Goal: Find specific page/section: Find specific page/section

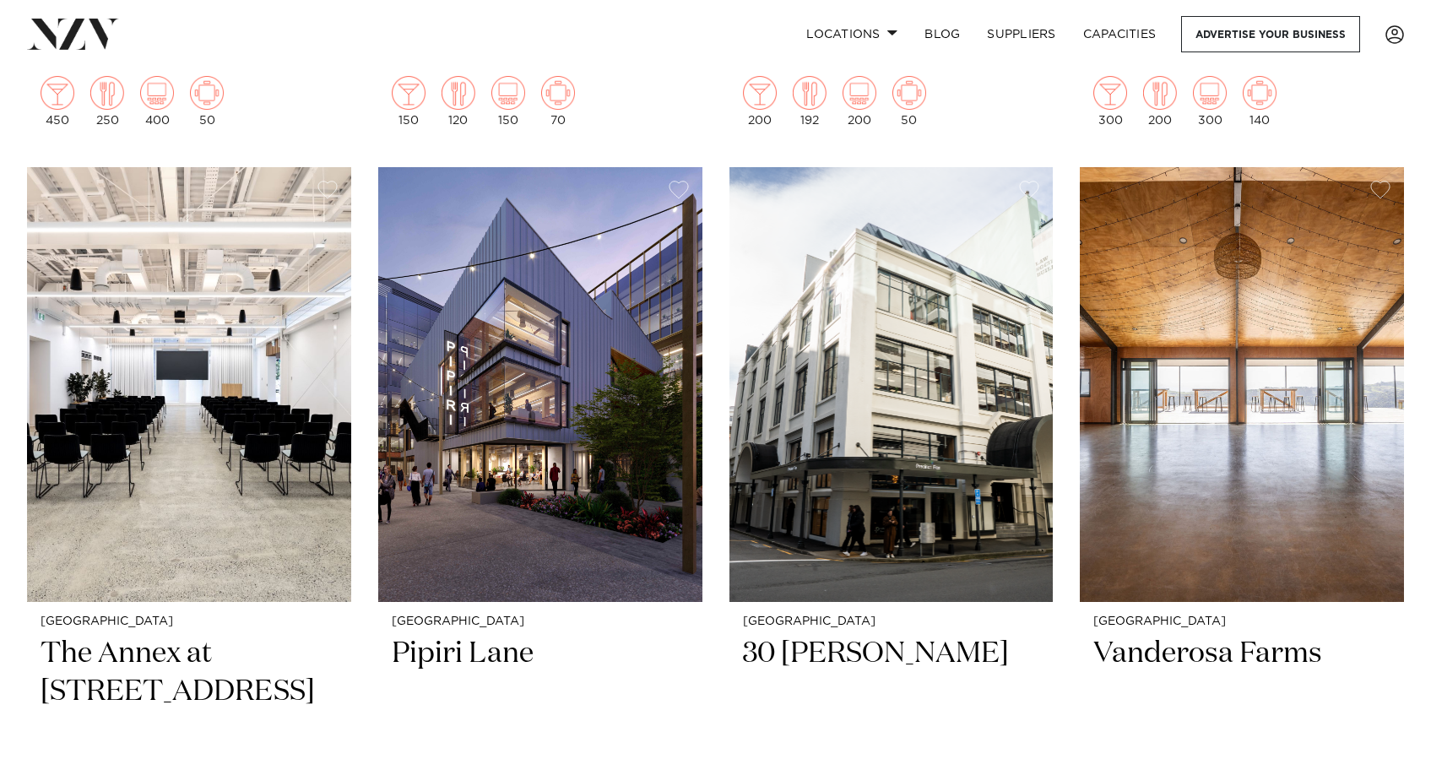
scroll to position [1089, 0]
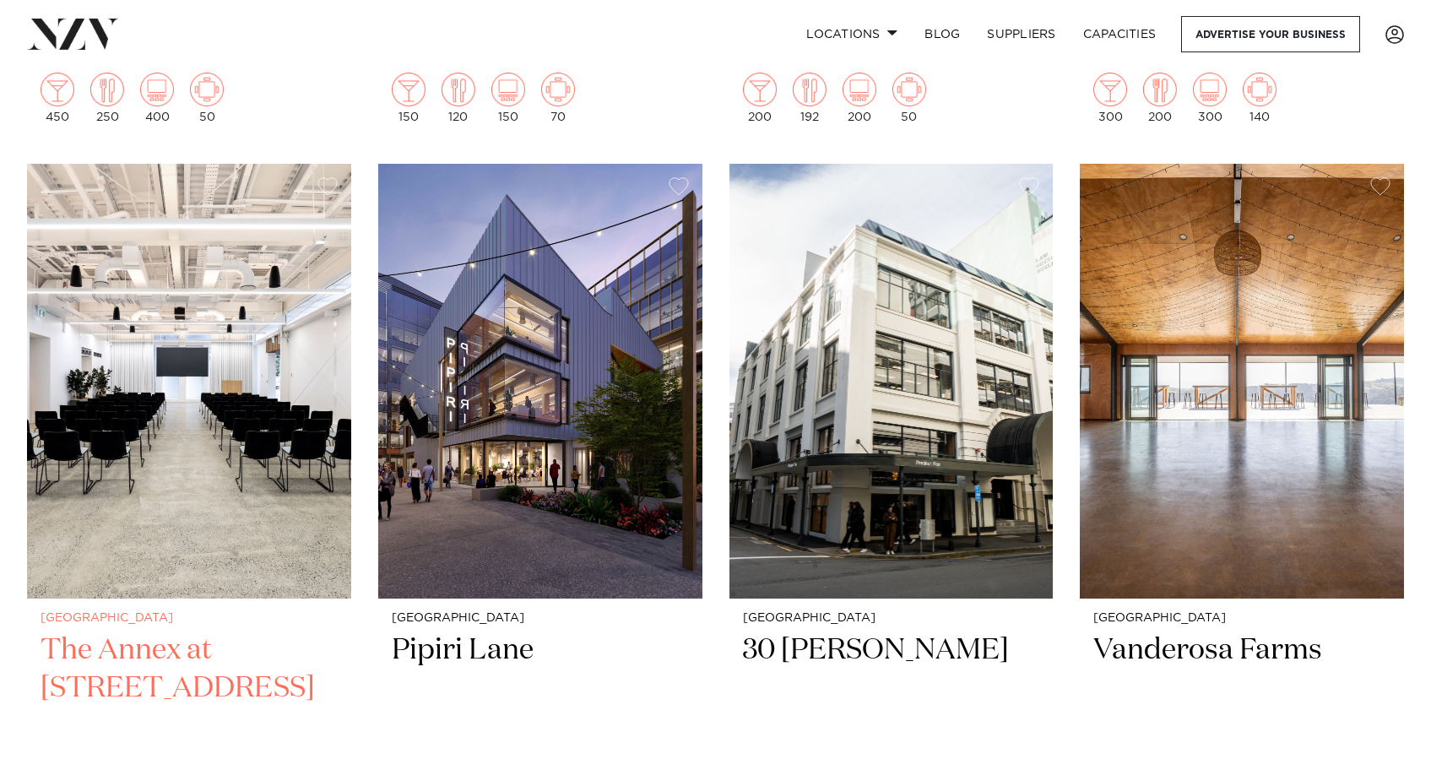
click at [268, 439] on img at bounding box center [189, 381] width 324 height 435
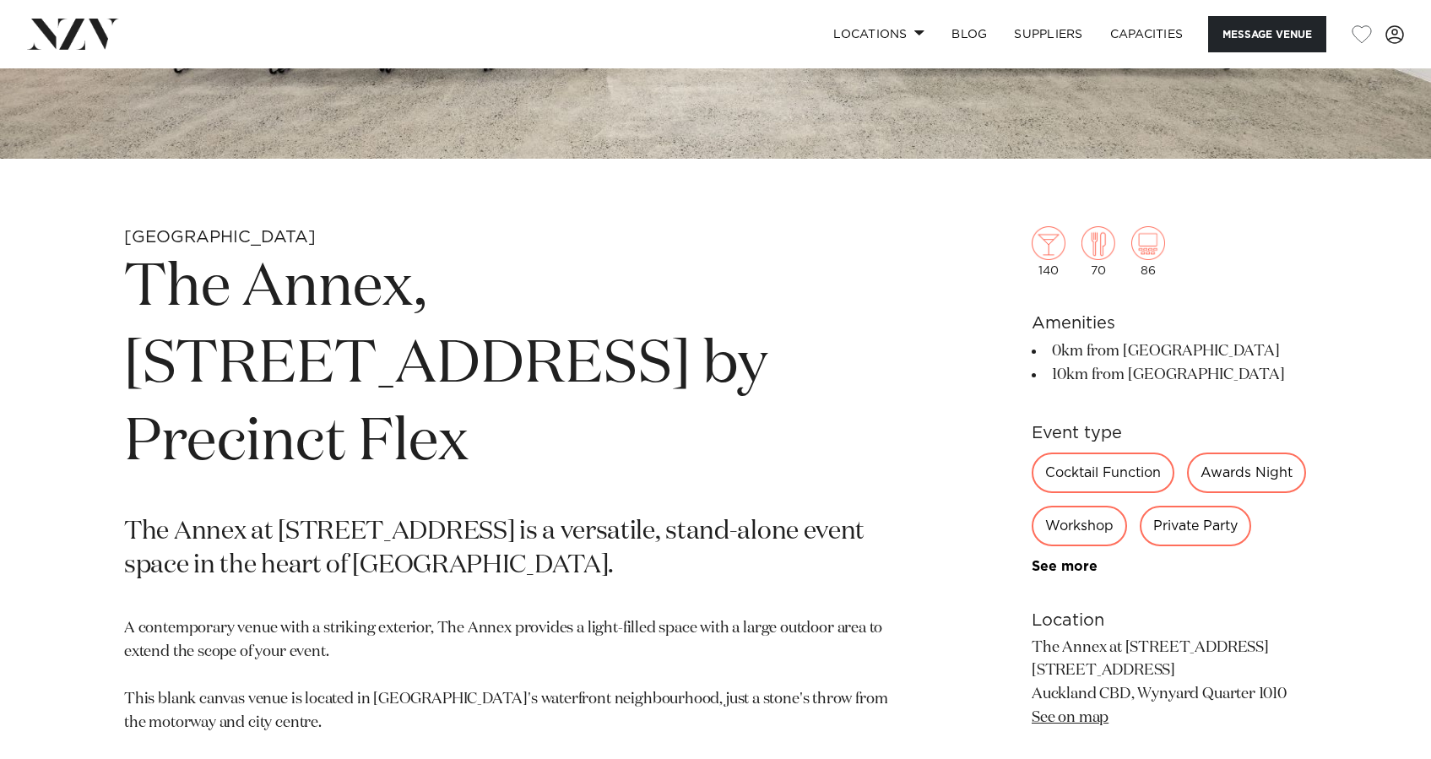
scroll to position [587, 0]
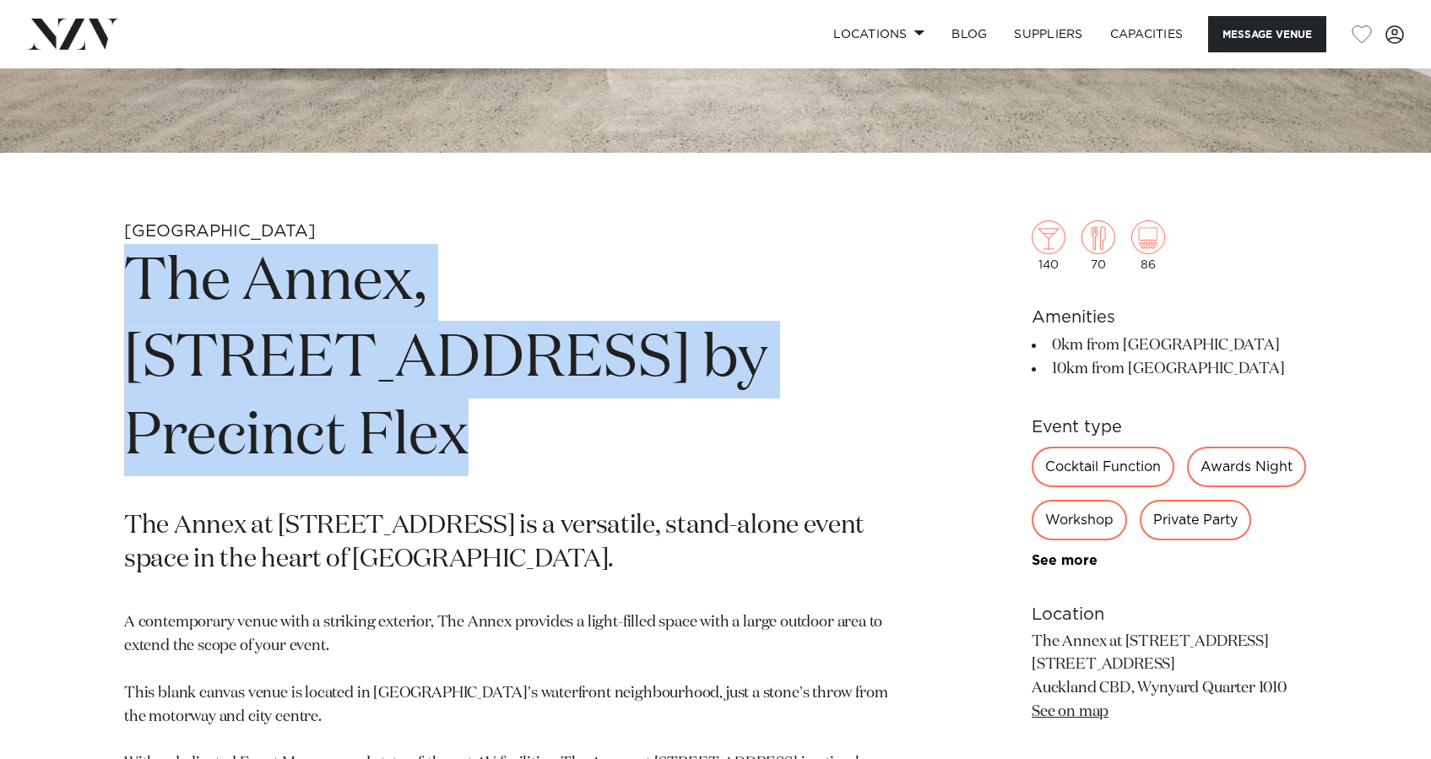
drag, startPoint x: 554, startPoint y: 371, endPoint x: 116, endPoint y: 300, distance: 443.7
click at [116, 300] on div "[GEOGRAPHIC_DATA] The Annex, [STREET_ADDRESS] by Precinct Flex The Annex at [ST…" at bounding box center [716, 601] width 1404 height 763
copy h1 "The Annex, [STREET_ADDRESS] by Precinct Flex"
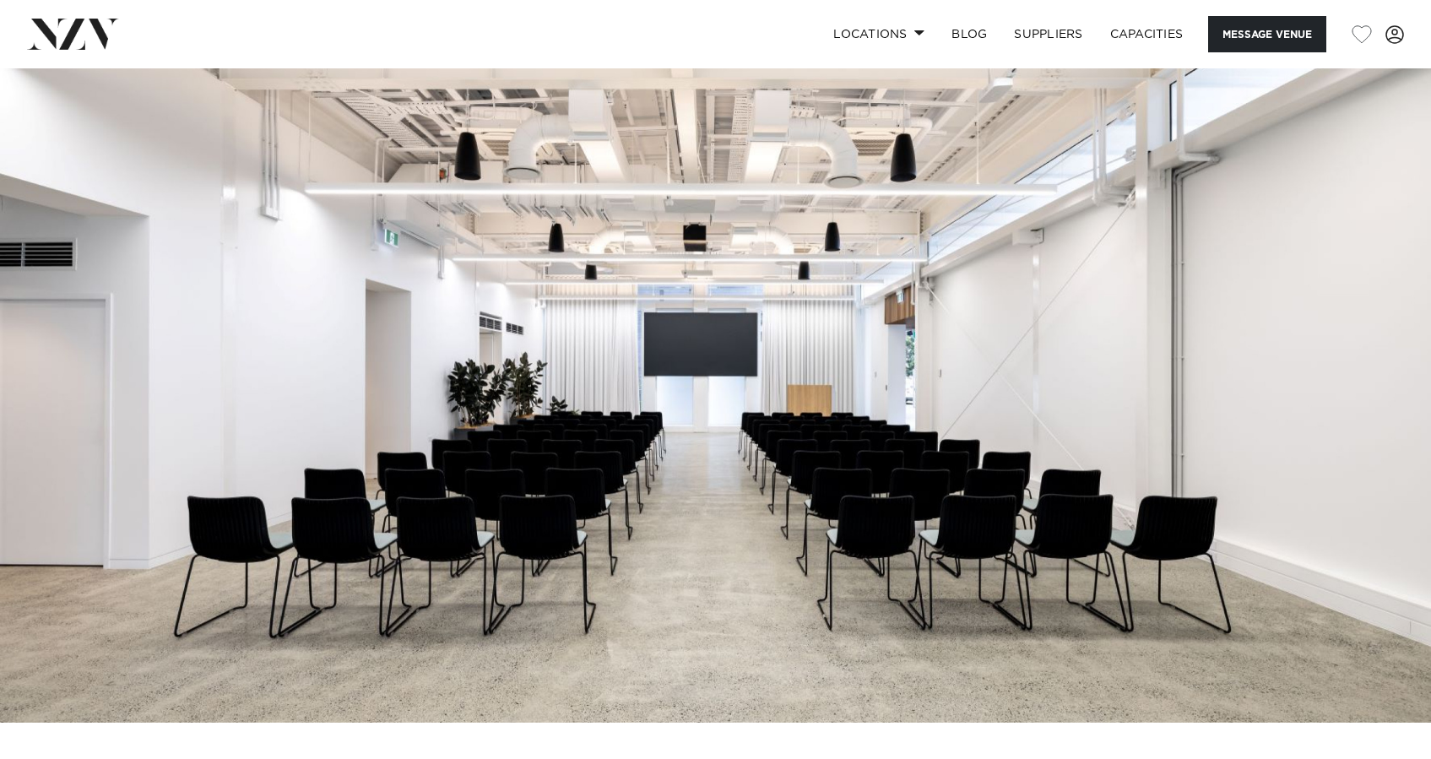
scroll to position [19, 0]
